Goal: Task Accomplishment & Management: Use online tool/utility

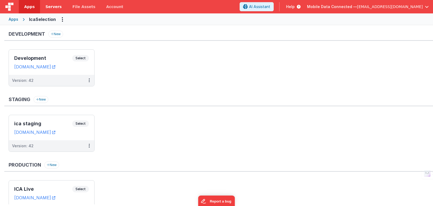
click at [53, 6] on span "Servers" at bounding box center [53, 6] width 16 height 5
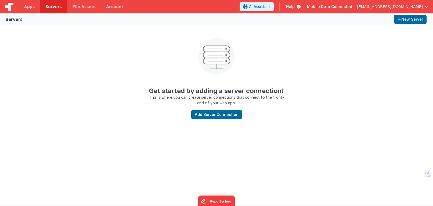
click at [51, 6] on span "Servers" at bounding box center [53, 6] width 16 height 5
click at [386, 4] on span "[EMAIL_ADDRESS][DOMAIN_NAME]" at bounding box center [390, 6] width 66 height 5
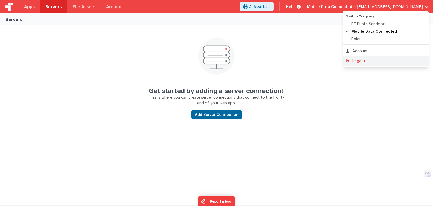
click at [368, 59] on div "Logout" at bounding box center [386, 60] width 80 height 5
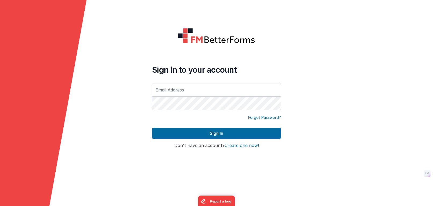
click at [200, 88] on input "text" at bounding box center [216, 89] width 129 height 13
type input "[EMAIL_ADDRESS][DOMAIN_NAME]"
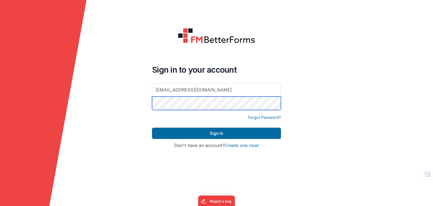
click at [152, 128] on button "Sign In" at bounding box center [216, 133] width 129 height 11
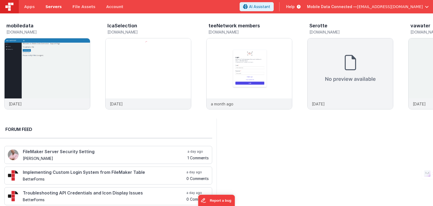
click at [53, 5] on span "Servers" at bounding box center [53, 6] width 16 height 5
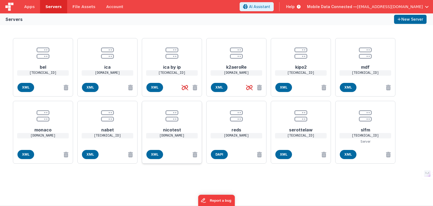
click at [172, 121] on icon at bounding box center [172, 116] width 13 height 13
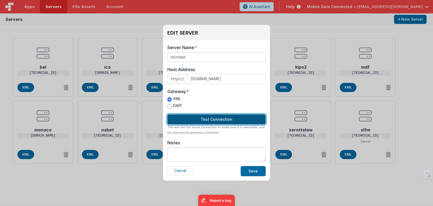
click at [203, 120] on button "Test Connection" at bounding box center [217, 120] width 98 height 10
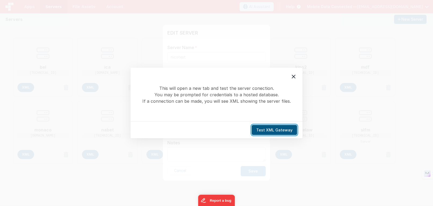
click at [272, 130] on button "Test XML Gateway" at bounding box center [274, 130] width 45 height 10
click at [295, 76] on icon at bounding box center [294, 77] width 6 height 6
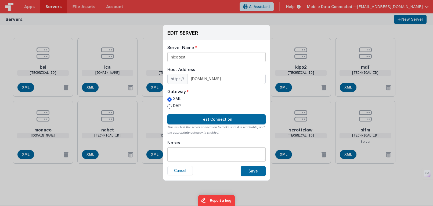
click at [116, 30] on div "EDIT SERVER Delete Server Delete Server Name nicotest Host Address https:// [DO…" at bounding box center [216, 103] width 433 height 206
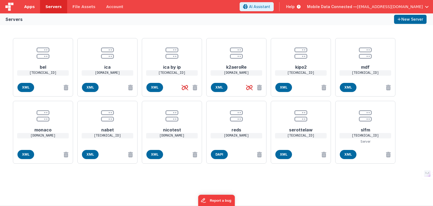
click at [34, 7] on link "Apps" at bounding box center [29, 6] width 21 height 13
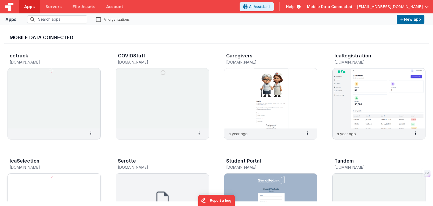
click at [67, 185] on img at bounding box center [54, 204] width 93 height 60
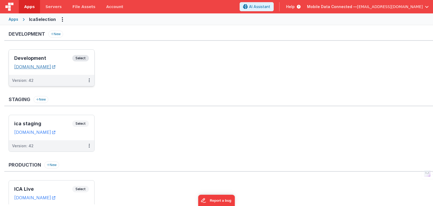
click at [51, 67] on link "[DOMAIN_NAME]" at bounding box center [34, 66] width 41 height 5
